Goal: Navigation & Orientation: Find specific page/section

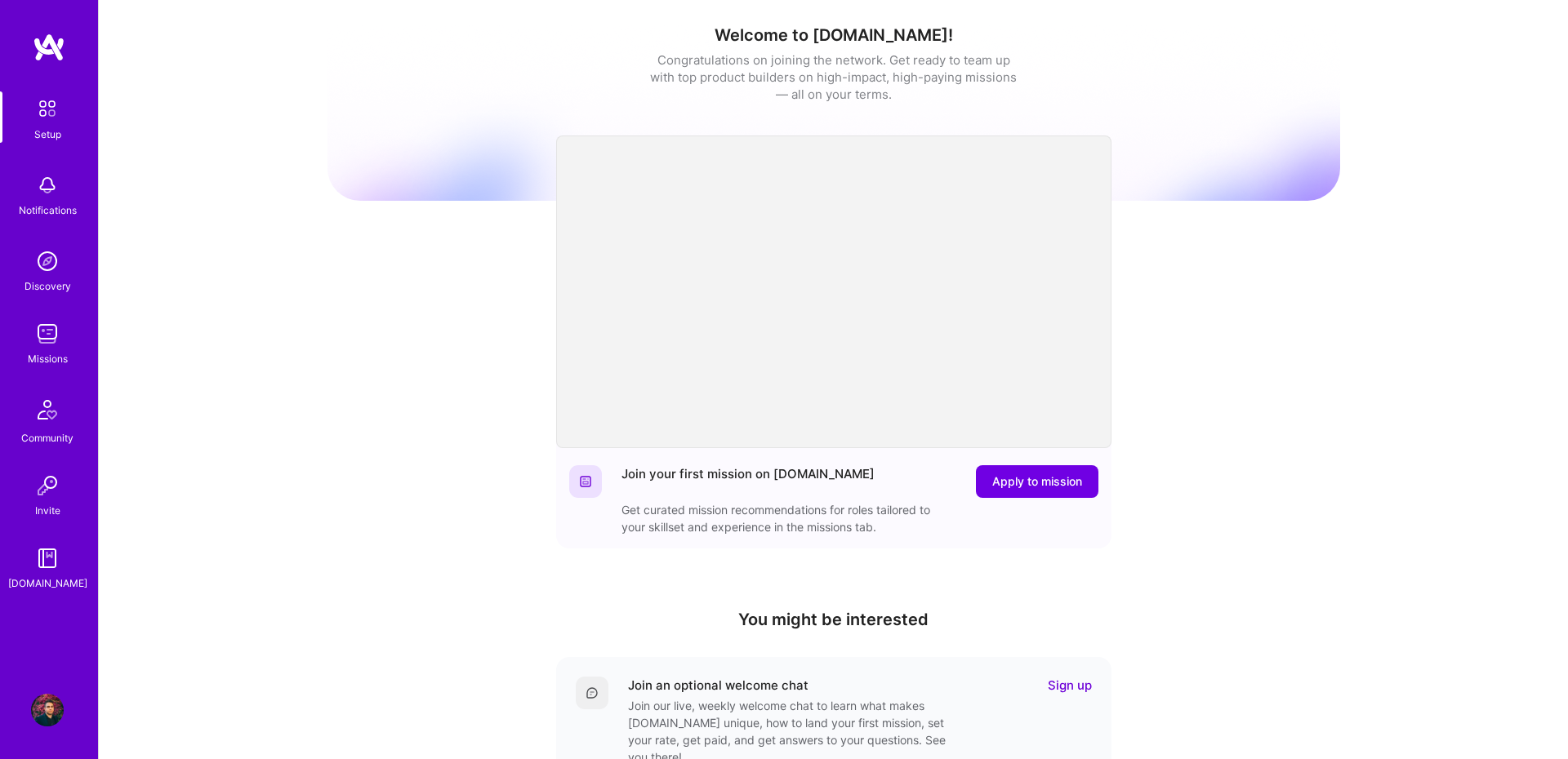
click at [64, 347] on link "Missions" at bounding box center [48, 342] width 101 height 50
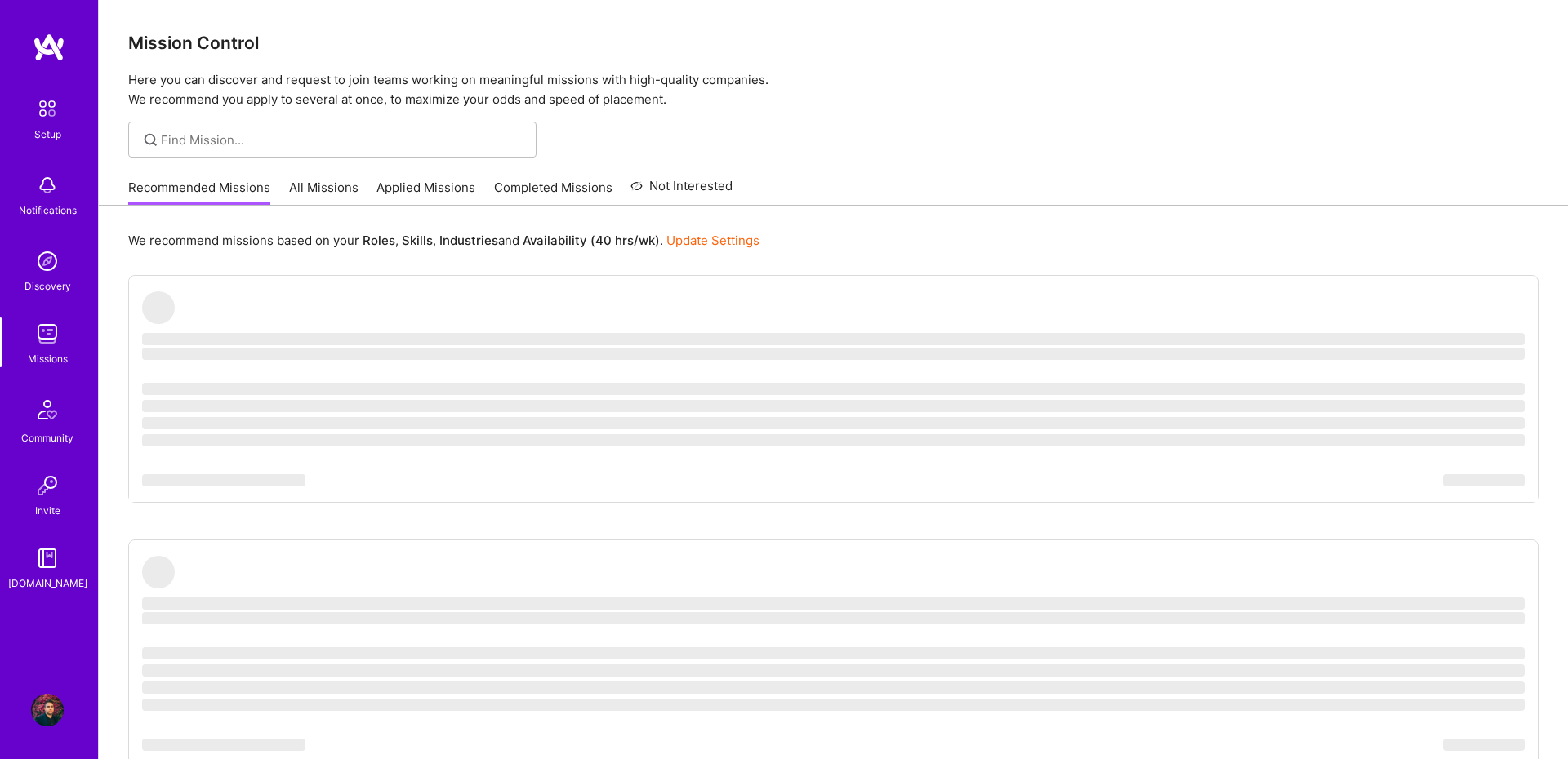
click at [336, 192] on link "All Missions" at bounding box center [323, 193] width 70 height 27
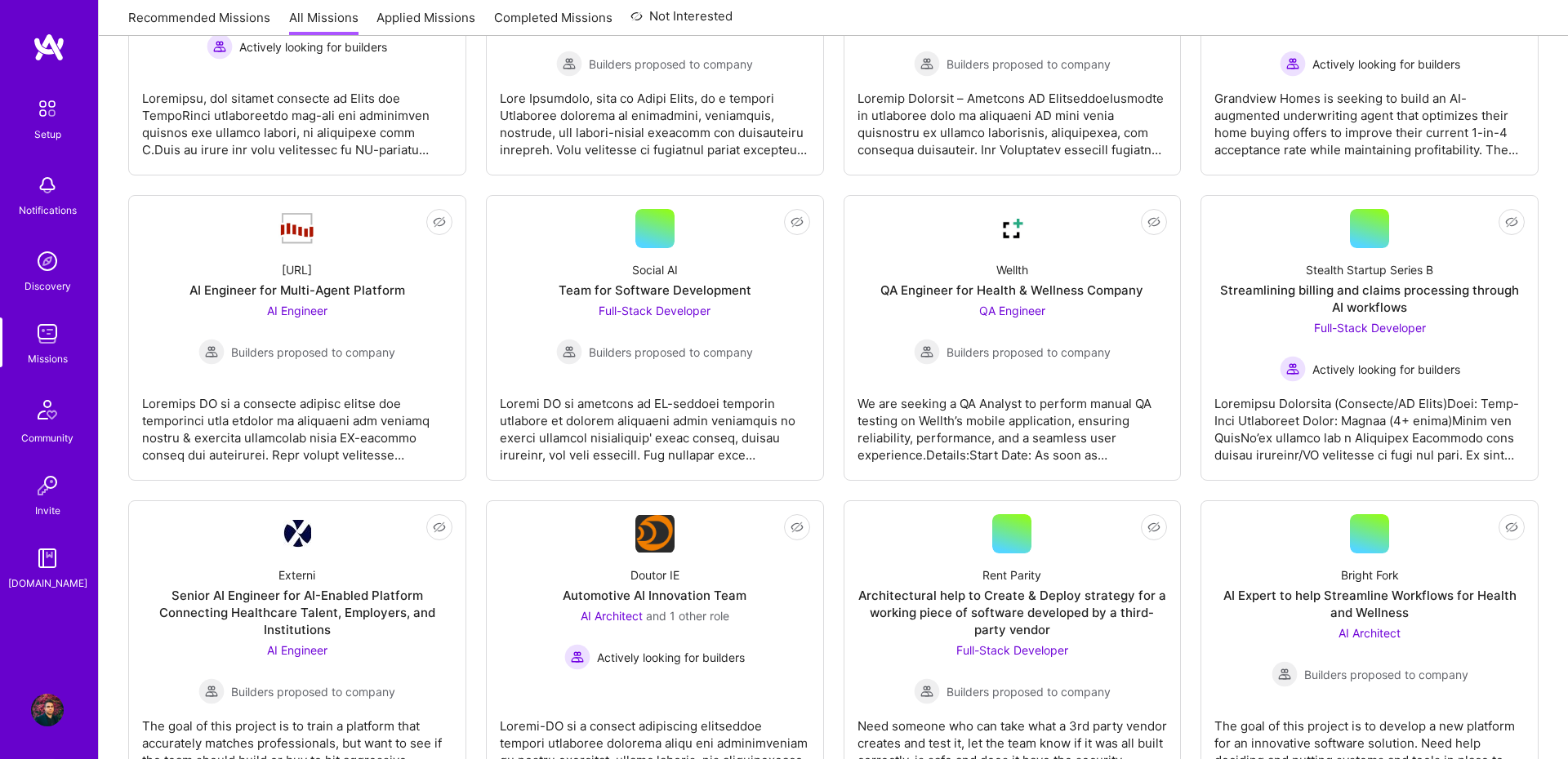
scroll to position [901, 0]
